Goal: Task Accomplishment & Management: Use online tool/utility

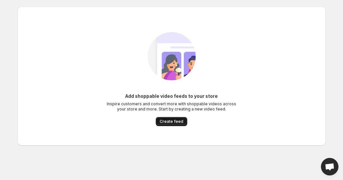
click at [169, 125] on button "Create feed" at bounding box center [171, 121] width 31 height 9
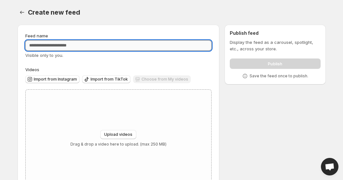
click at [77, 49] on input "Feed name" at bounding box center [118, 45] width 187 height 10
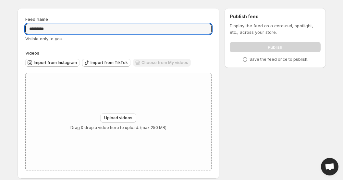
scroll to position [18, 0]
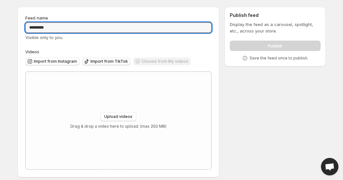
type input "*********"
click at [119, 59] on span "Import from TikTok" at bounding box center [109, 61] width 37 height 5
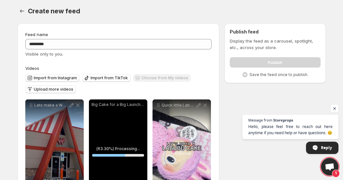
scroll to position [2, 0]
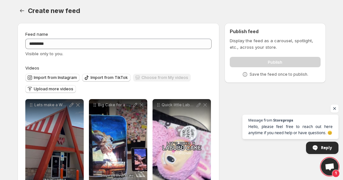
click at [335, 109] on span "Open chat" at bounding box center [335, 109] width 8 height 8
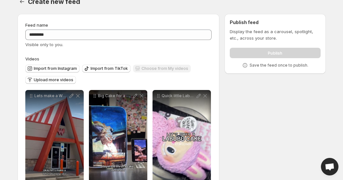
scroll to position [0, 0]
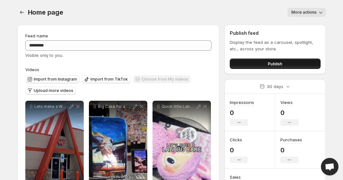
click at [251, 61] on button "Publish" at bounding box center [275, 63] width 91 height 10
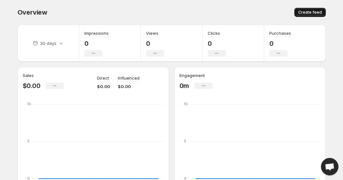
click at [300, 12] on span "Create feed" at bounding box center [310, 12] width 24 height 5
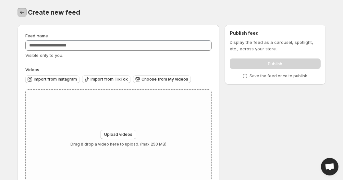
click at [19, 11] on icon "Settings" at bounding box center [22, 12] width 6 height 6
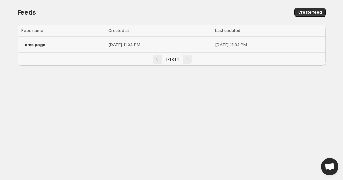
click at [34, 42] on span "Home page" at bounding box center [33, 44] width 24 height 5
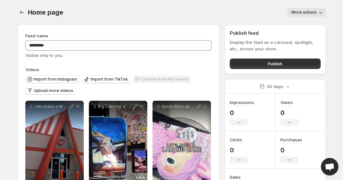
scroll to position [24, 0]
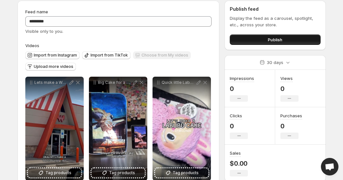
click at [249, 36] on button "Publish" at bounding box center [275, 39] width 91 height 10
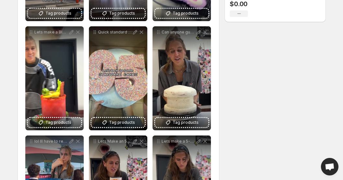
scroll to position [0, 0]
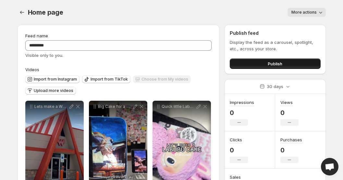
click at [250, 63] on button "Publish" at bounding box center [275, 63] width 91 height 10
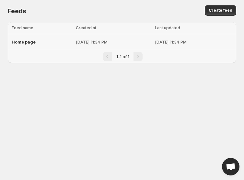
click at [28, 41] on span "Home page" at bounding box center [24, 41] width 24 height 5
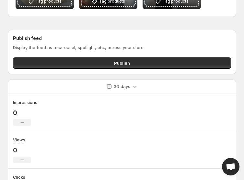
scroll to position [525, 0]
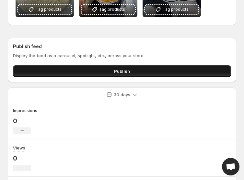
click at [166, 65] on button "Publish" at bounding box center [122, 71] width 218 height 12
click at [103, 65] on button "Publish" at bounding box center [122, 71] width 218 height 12
